Goal: Entertainment & Leisure: Consume media (video, audio)

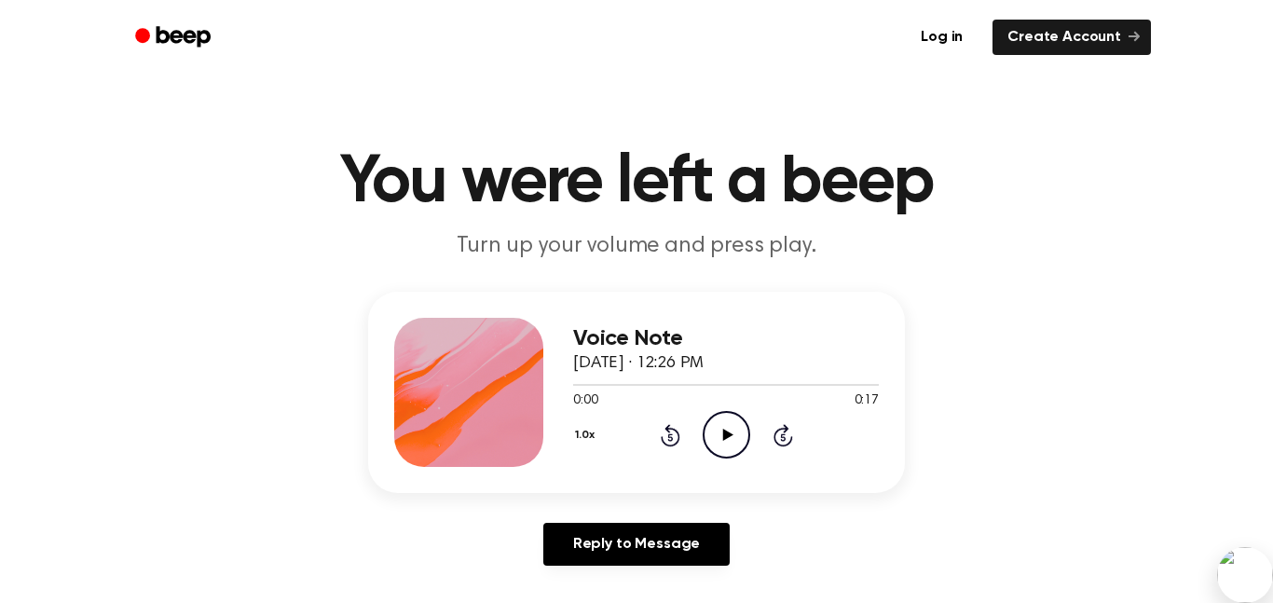
click at [708, 432] on icon "Play Audio" at bounding box center [727, 435] width 48 height 48
click at [717, 422] on icon "Pause Audio" at bounding box center [727, 435] width 48 height 48
click at [729, 444] on icon "Play Audio" at bounding box center [727, 435] width 48 height 48
click at [1104, 367] on div "Voice Note September 10, 2025 · 12:26 PM 0:17 0:17 Your browser does not suppor…" at bounding box center [636, 436] width 1229 height 289
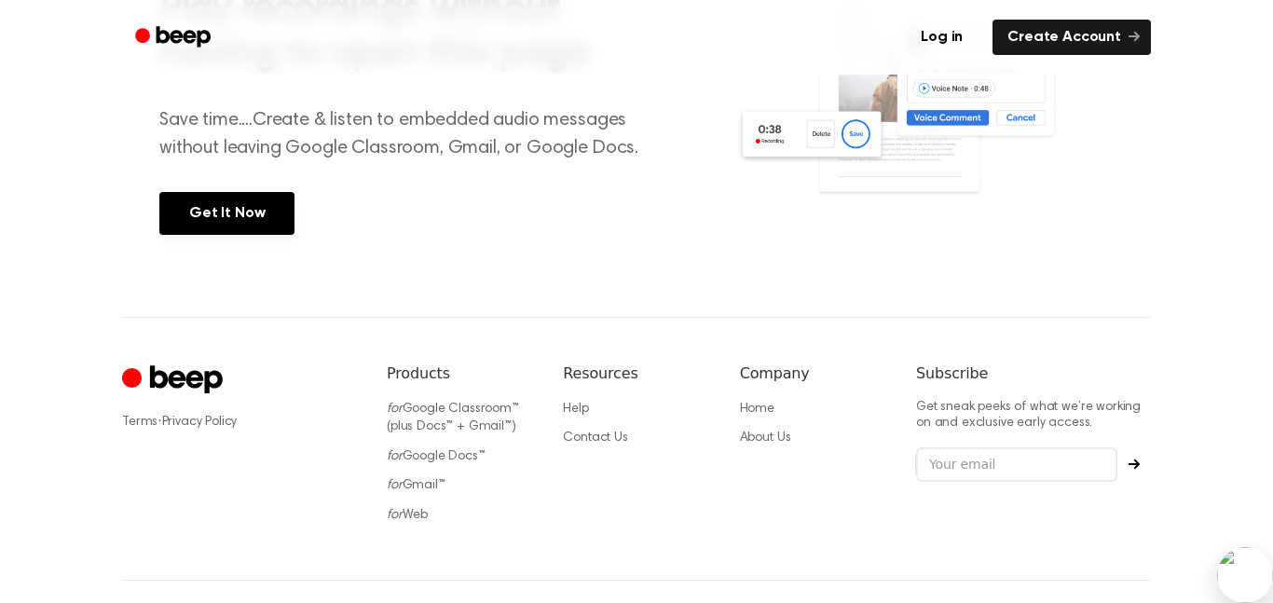
scroll to position [842, 0]
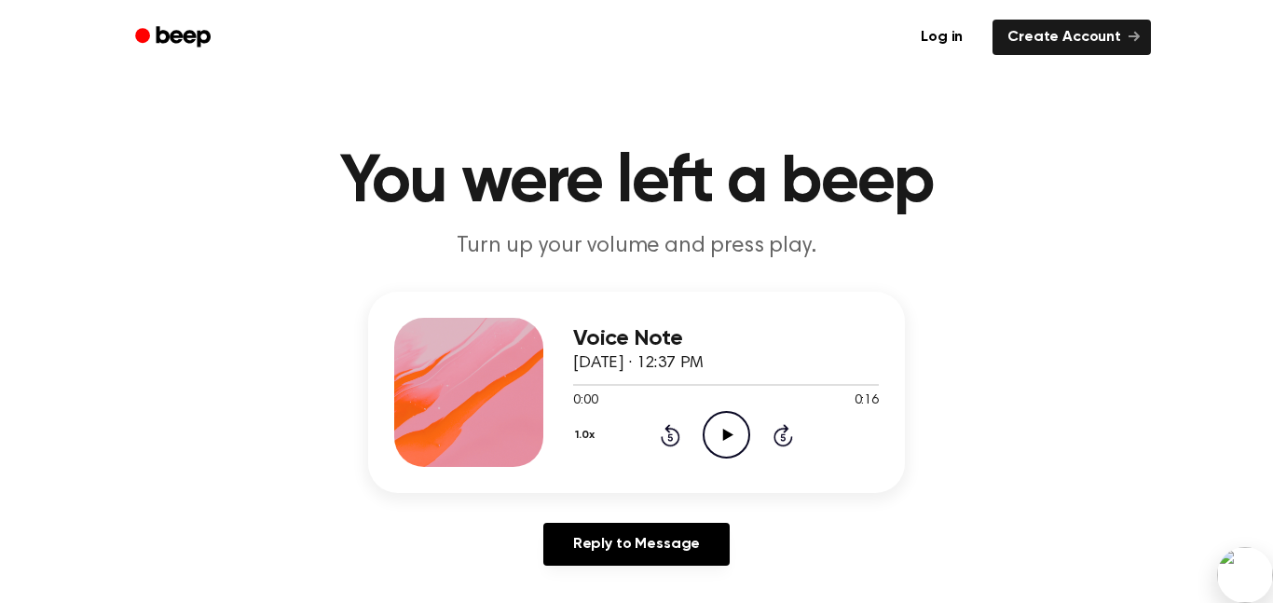
click at [718, 421] on icon "Play Audio" at bounding box center [727, 435] width 48 height 48
